Goal: Task Accomplishment & Management: Manage account settings

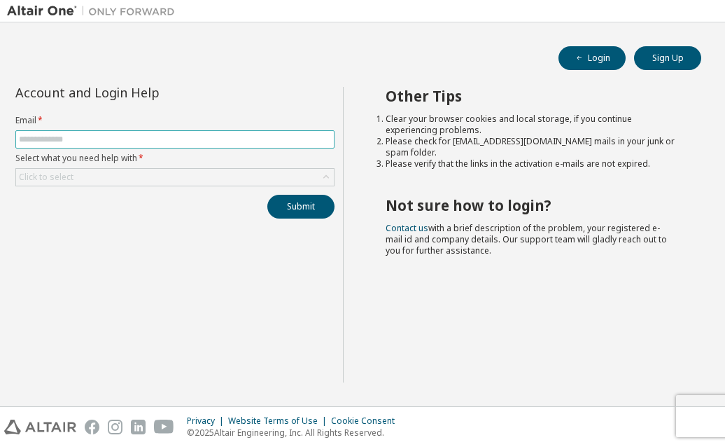
click at [230, 140] on input "text" at bounding box center [175, 139] width 312 height 11
click at [267, 195] on button "Submit" at bounding box center [300, 207] width 67 height 24
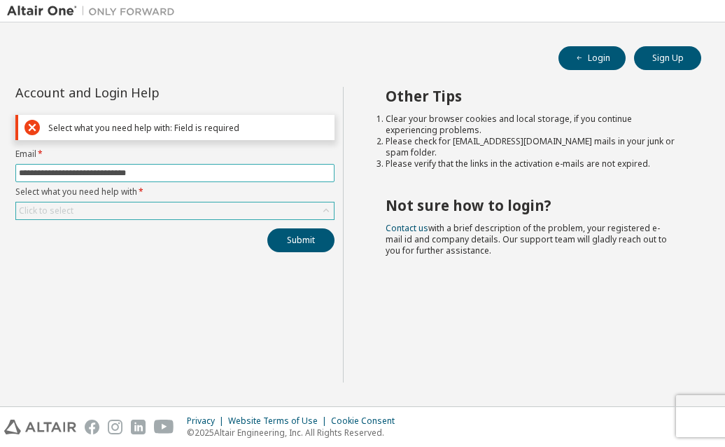
type input "**********"
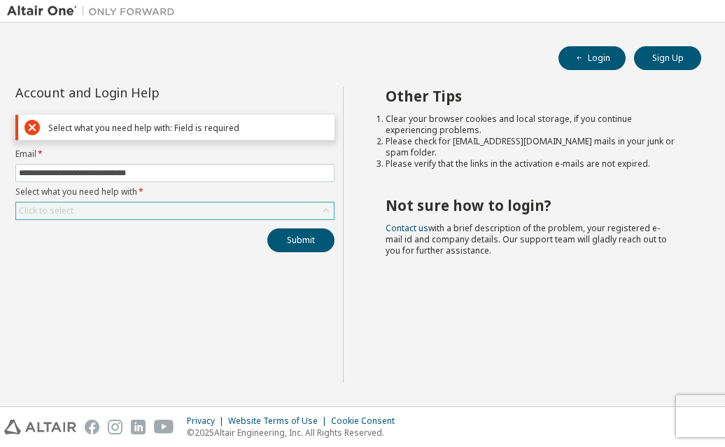
click at [160, 208] on div "Click to select" at bounding box center [175, 210] width 318 height 17
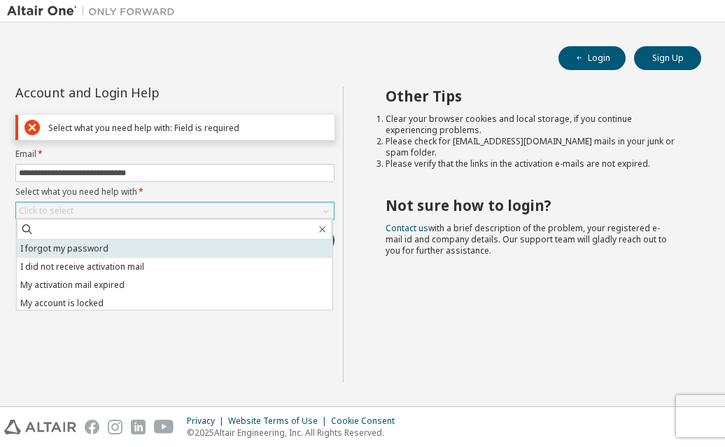
click at [139, 249] on li "I forgot my password" at bounding box center [175, 248] width 316 height 18
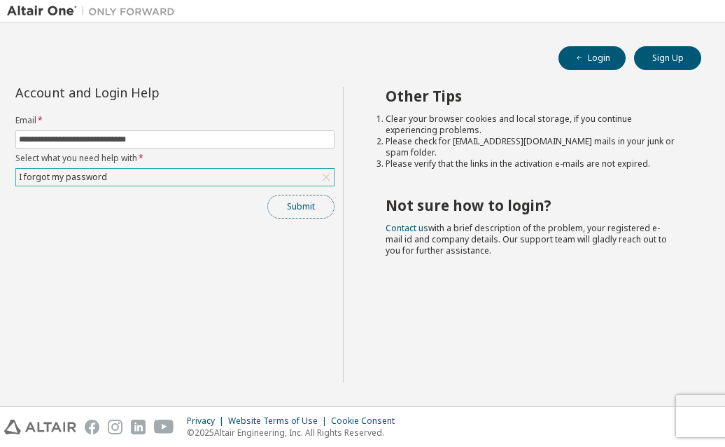
click at [300, 206] on button "Submit" at bounding box center [300, 207] width 67 height 24
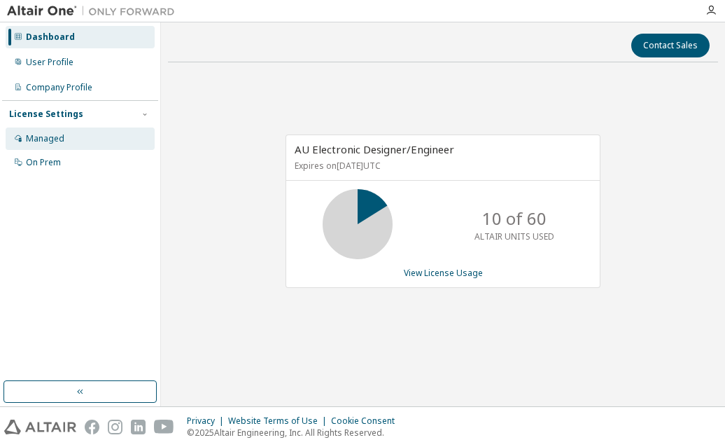
click at [94, 143] on div "Managed" at bounding box center [80, 138] width 149 height 22
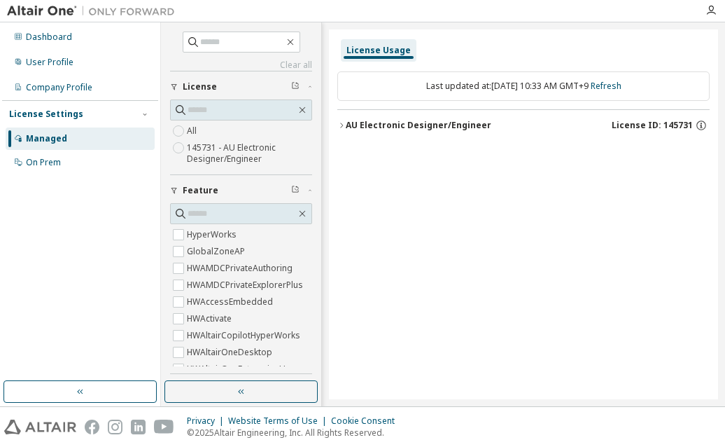
click at [399, 124] on div "AU Electronic Designer/Engineer" at bounding box center [419, 125] width 146 height 11
